Goal: Register for event/course

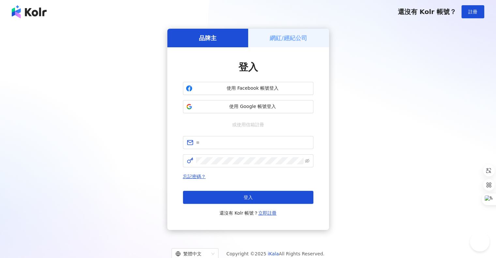
click at [276, 37] on h5 "網紅/經紀公司" at bounding box center [288, 38] width 37 height 8
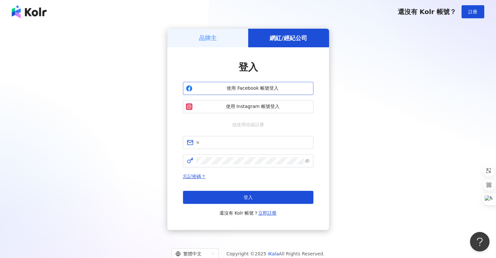
click at [238, 90] on span "使用 Facebook 帳號登入" at bounding box center [252, 88] width 115 height 7
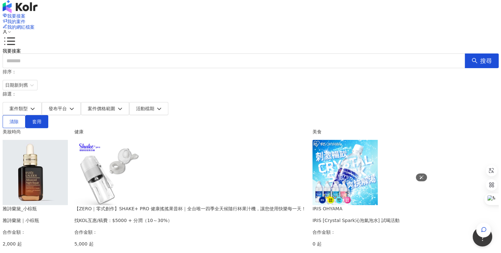
scroll to position [65, 0]
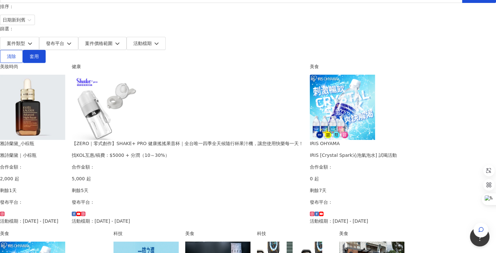
click at [65, 152] on div "雅詩蘭黛｜小棕瓶" at bounding box center [32, 155] width 65 height 7
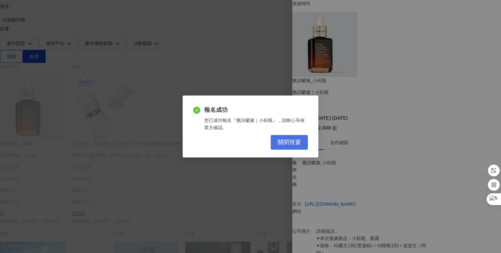
click at [299, 142] on span "關閉視窗" at bounding box center [288, 142] width 23 height 7
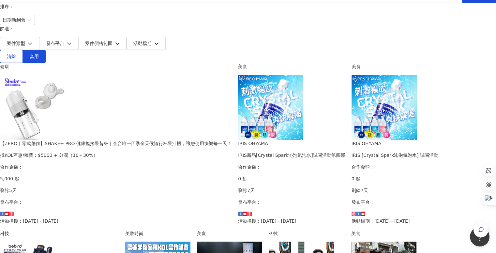
click at [231, 140] on div "【ZERO｜零式創作】SHAKE+ PRO 健康搖搖果昔杯｜全台唯一四季全天候隨行杯果汁機，讓您使用快樂每一天！ 找KOL互惠/稿費：$5000 + 分潤（1…" at bounding box center [115, 182] width 231 height 85
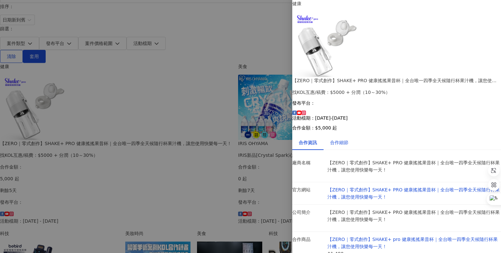
click at [345, 139] on div "合作細節" at bounding box center [339, 142] width 18 height 7
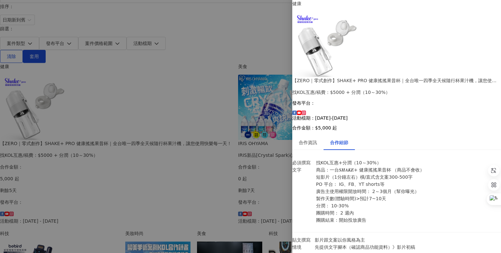
scroll to position [216, 0]
click at [50, 97] on div at bounding box center [250, 126] width 501 height 253
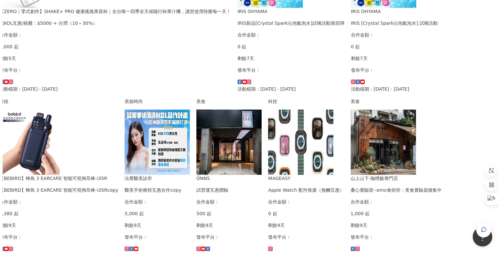
scroll to position [163, 47]
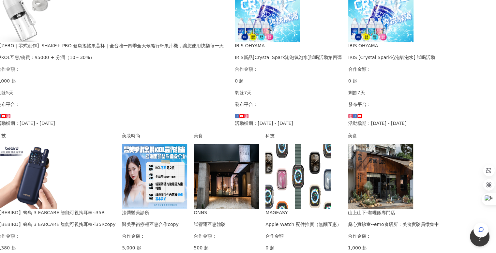
click at [106, 209] on div "【BEBIRD】蜂鳥 3 EARCARE 智能可視掏耳棒-i35R" at bounding box center [56, 212] width 119 height 7
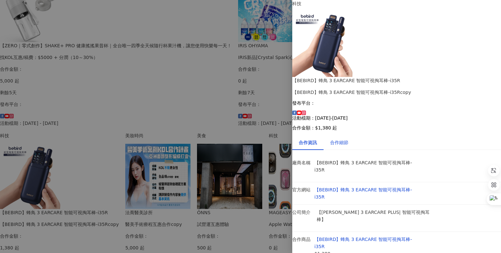
click at [346, 139] on div "合作細節" at bounding box center [339, 142] width 18 height 7
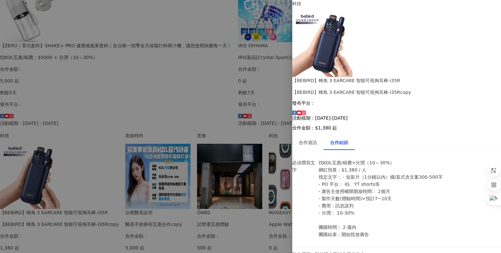
scroll to position [33, 0]
click at [164, 129] on div at bounding box center [250, 126] width 501 height 253
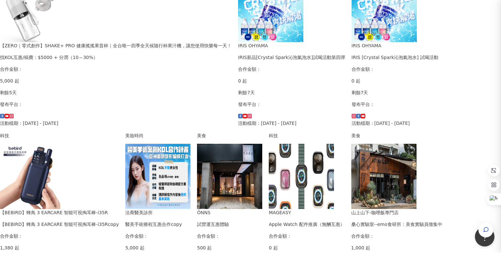
scroll to position [0, 0]
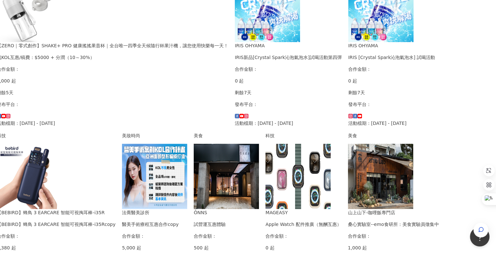
click at [259, 221] on div "試營運互惠體驗" at bounding box center [226, 224] width 65 height 7
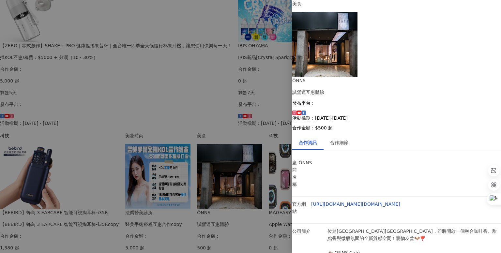
scroll to position [47, 0]
click at [186, 112] on div at bounding box center [250, 126] width 501 height 253
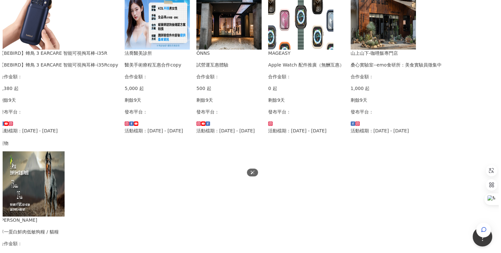
scroll to position [326, 47]
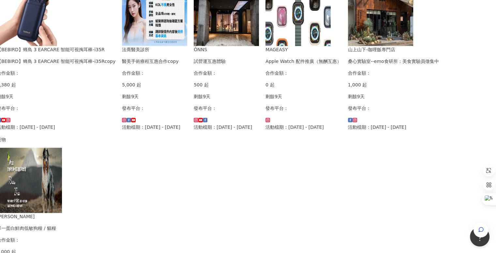
click at [265, 65] on div "Apple Watch 配件推廣（無酬互惠）" at bounding box center [303, 61] width 76 height 7
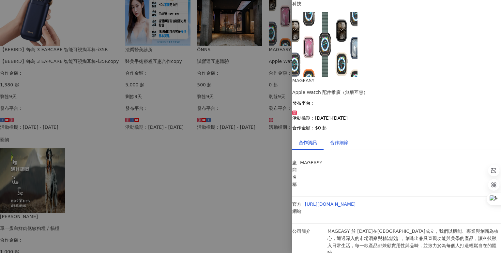
click at [337, 139] on div "合作細節" at bounding box center [339, 142] width 18 height 7
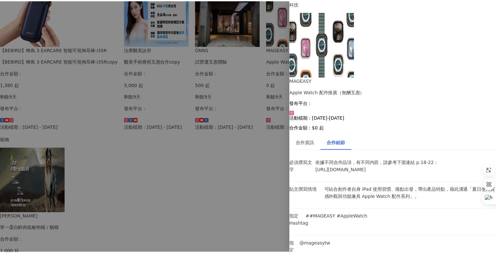
scroll to position [0, 0]
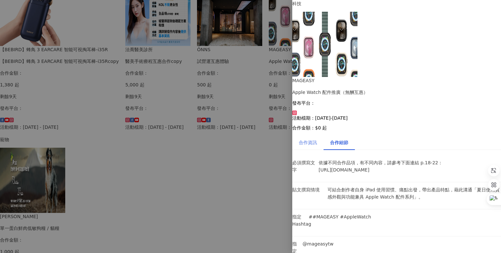
click at [312, 135] on div "合作資訊" at bounding box center [307, 142] width 31 height 15
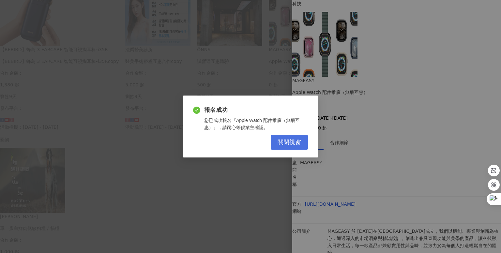
click at [286, 147] on button "關閉視窗" at bounding box center [289, 142] width 37 height 15
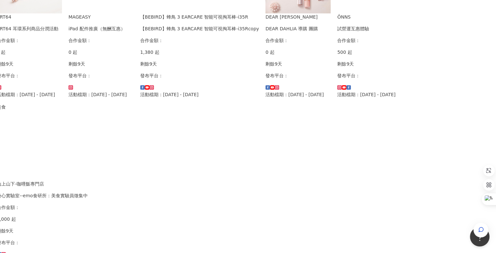
scroll to position [359, 47]
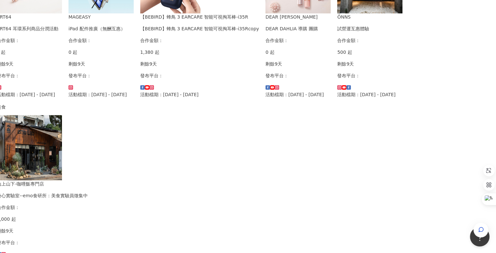
click at [88, 192] on div "桑心實驗室--emo食研所：美食實驗員徵集中" at bounding box center [42, 195] width 91 height 7
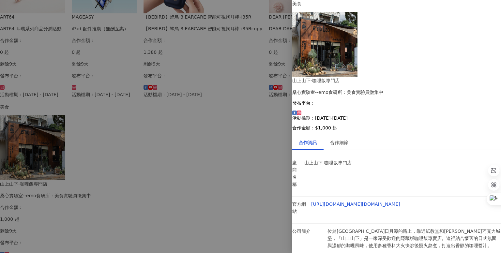
drag, startPoint x: 232, startPoint y: 194, endPoint x: 242, endPoint y: 208, distance: 17.4
click at [232, 194] on div at bounding box center [250, 126] width 501 height 253
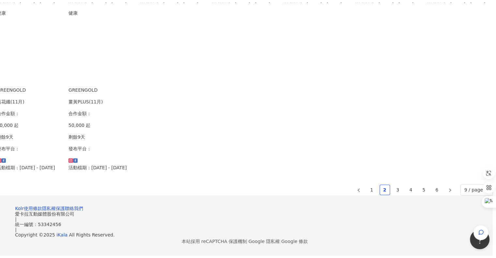
scroll to position [350, 0]
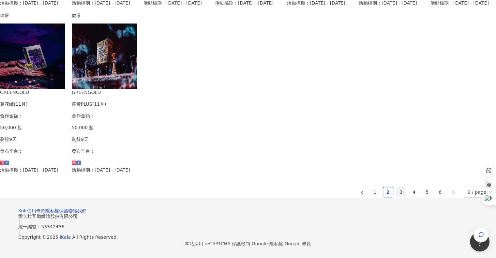
click at [396, 197] on link "3" at bounding box center [401, 192] width 10 height 10
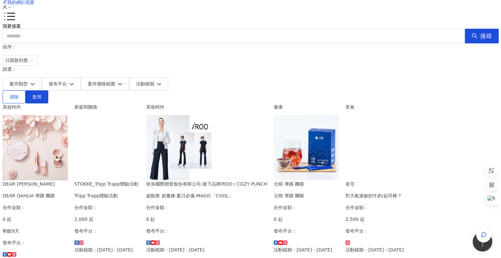
scroll to position [0, 0]
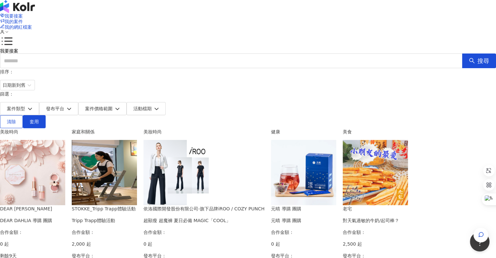
click at [137, 217] on div "Tripp Trapp體驗活動" at bounding box center [104, 220] width 65 height 7
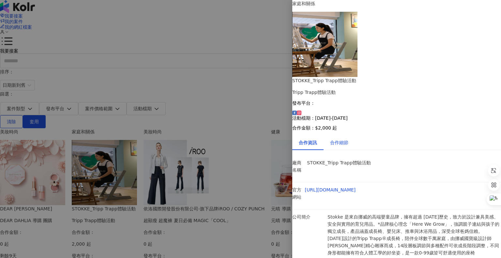
click at [343, 139] on div "合作細節" at bounding box center [339, 142] width 18 height 7
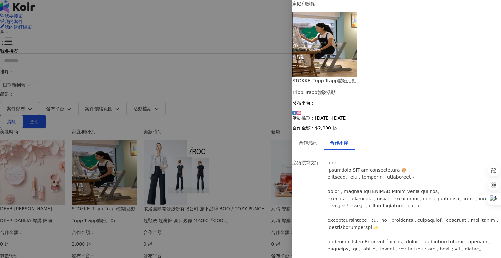
click at [262, 118] on div at bounding box center [250, 129] width 501 height 258
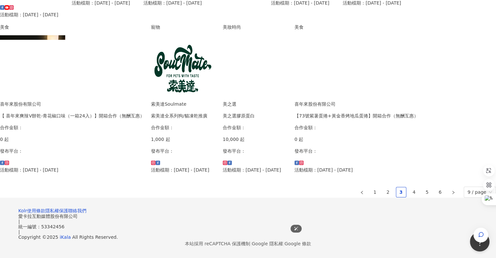
scroll to position [359, 0]
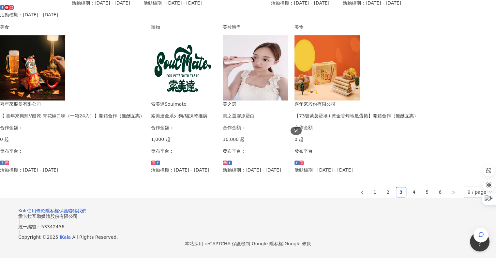
click at [273, 100] on img at bounding box center [255, 67] width 65 height 65
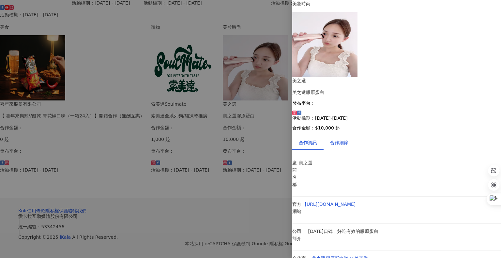
click at [344, 139] on div "合作細節" at bounding box center [339, 142] width 18 height 7
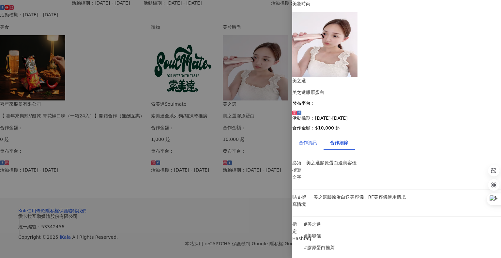
click at [313, 139] on div "合作資訊" at bounding box center [308, 142] width 18 height 7
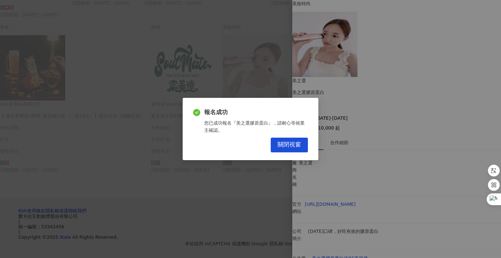
click at [283, 152] on div "報名成功 您已成功報名『美之選膠原蛋白』，請耐心等候業主確認。 關閉視窗" at bounding box center [251, 129] width 136 height 62
click at [283, 147] on span "關閉視窗" at bounding box center [288, 144] width 23 height 7
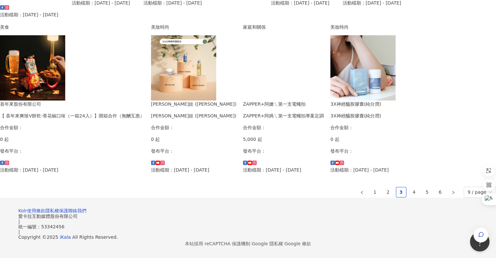
scroll to position [422, 0]
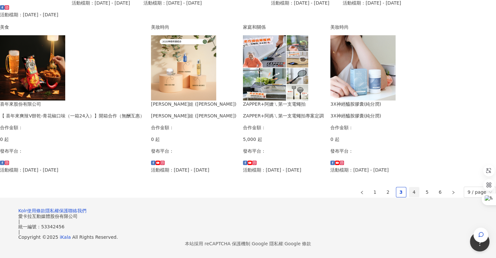
click at [409, 187] on link "4" at bounding box center [414, 192] width 10 height 10
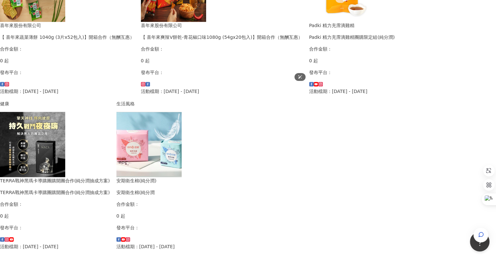
scroll to position [424, 0]
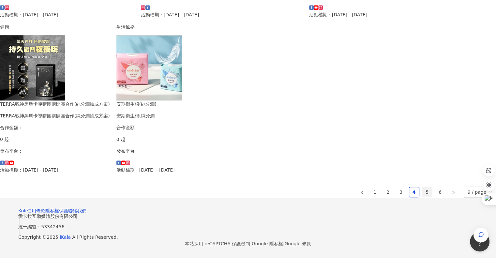
click at [422, 187] on link "5" at bounding box center [427, 192] width 10 height 10
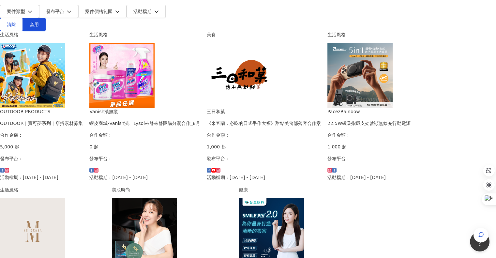
scroll to position [33, 0]
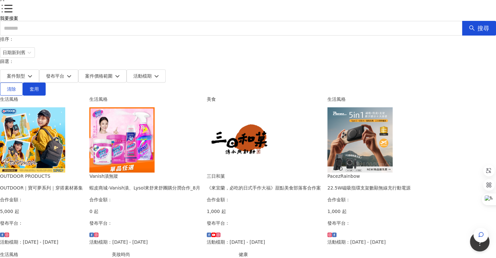
click at [83, 184] on div "OUTDOOR｜寶可夢系列｜穿搭素材募集" at bounding box center [41, 187] width 83 height 7
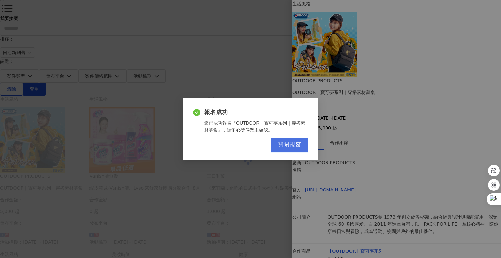
click at [301, 144] on button "關閉視窗" at bounding box center [289, 145] width 37 height 15
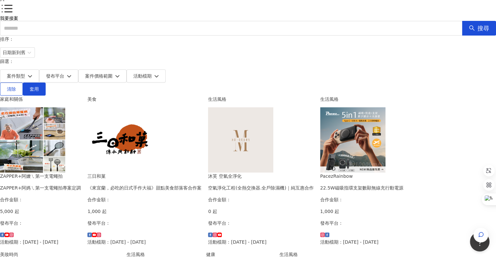
click at [313, 184] on div "空氣淨化工程(全熱交換器.全戶除濕機)｜純互惠合作" at bounding box center [260, 187] width 105 height 7
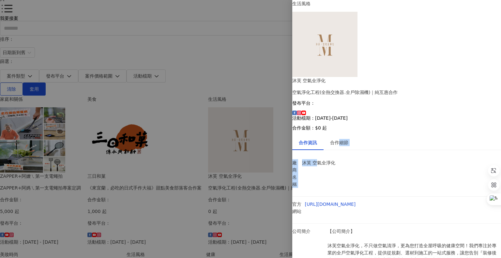
click at [343, 139] on div "合作細節" at bounding box center [339, 142] width 18 height 7
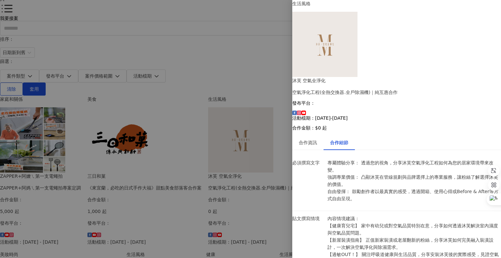
click at [50, 103] on div at bounding box center [250, 129] width 501 height 258
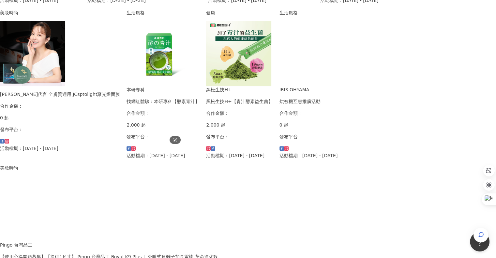
scroll to position [359, 0]
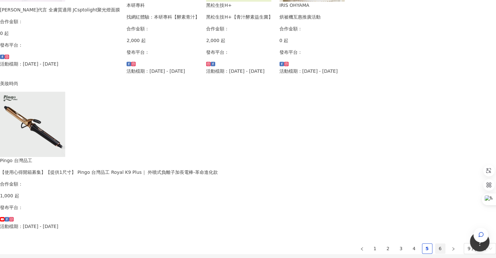
click at [435, 243] on link "6" at bounding box center [440, 248] width 10 height 10
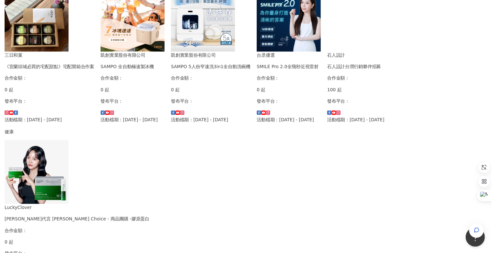
scroll to position [279, 0]
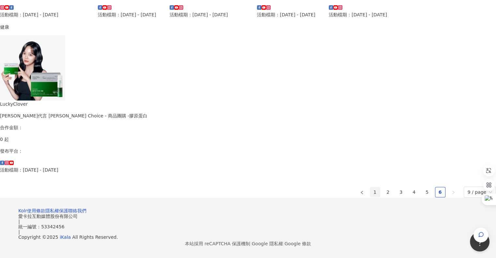
click at [370, 187] on link "1" at bounding box center [375, 192] width 10 height 10
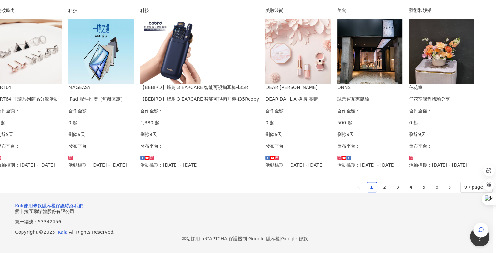
scroll to position [305, 52]
click at [430, 103] on div "任花室課程體驗分享" at bounding box center [441, 98] width 65 height 7
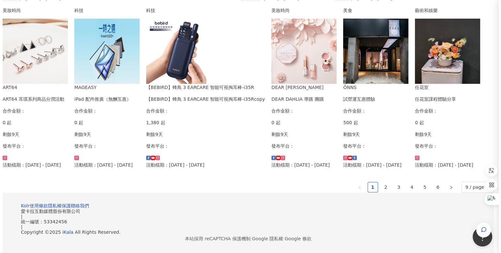
scroll to position [305, 51]
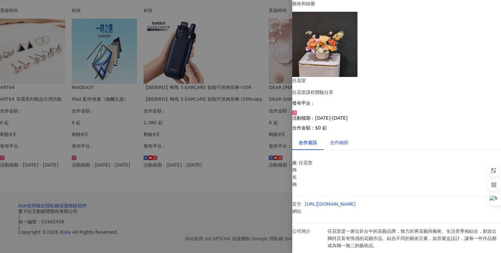
click at [345, 139] on div "合作細節" at bounding box center [339, 142] width 18 height 7
